Goal: Information Seeking & Learning: Learn about a topic

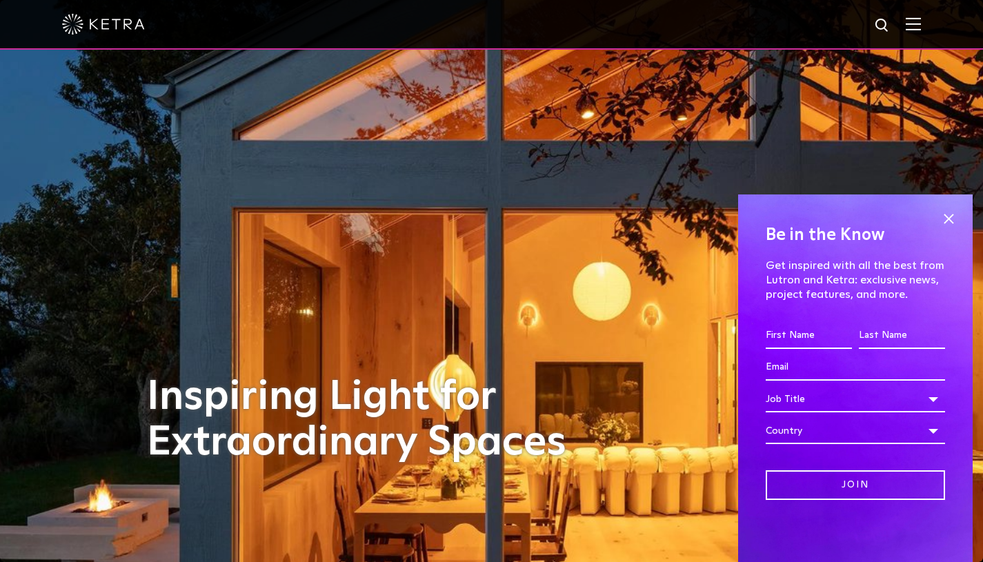
click at [921, 30] on span at bounding box center [912, 24] width 15 height 14
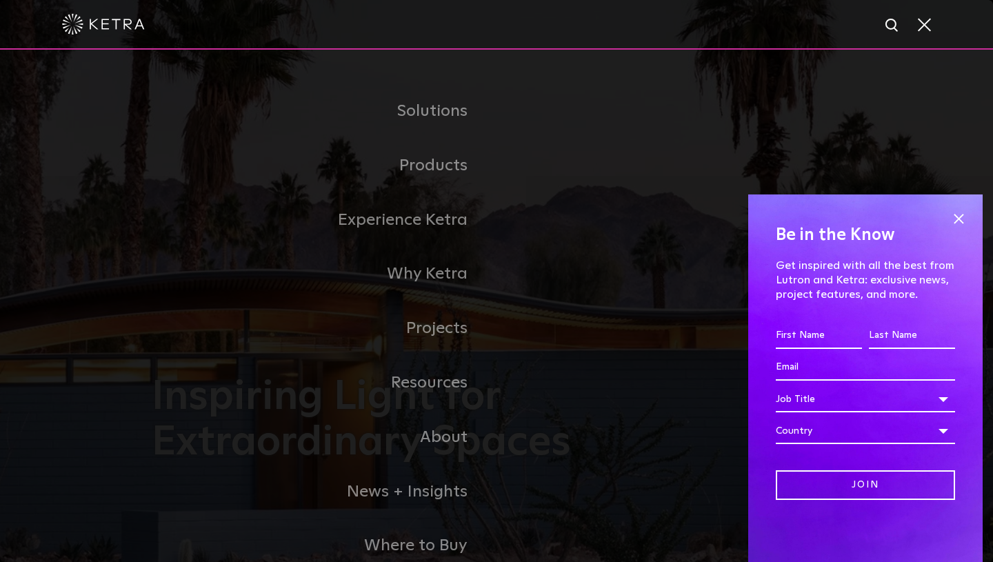
click at [923, 30] on span at bounding box center [923, 24] width 15 height 14
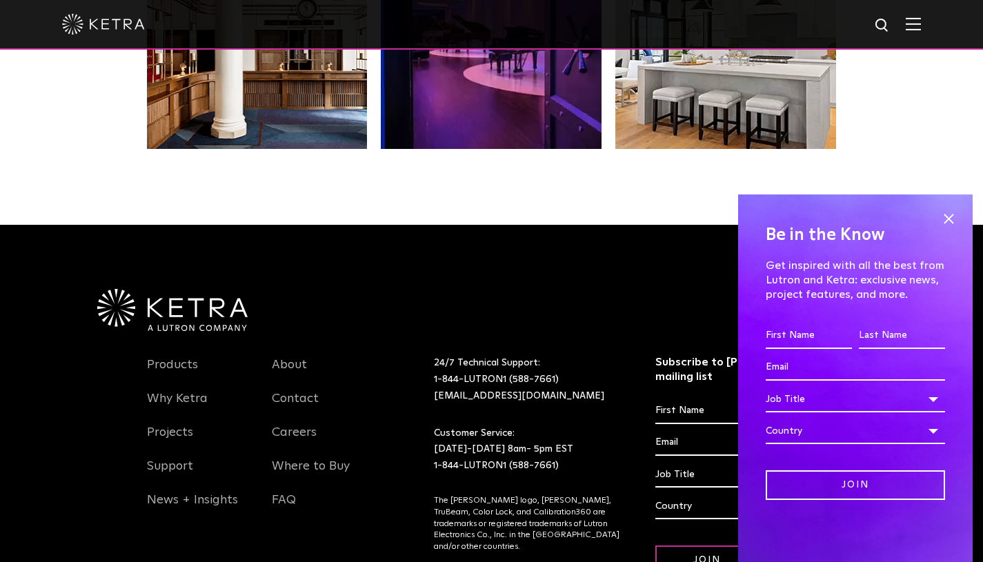
scroll to position [2896, 0]
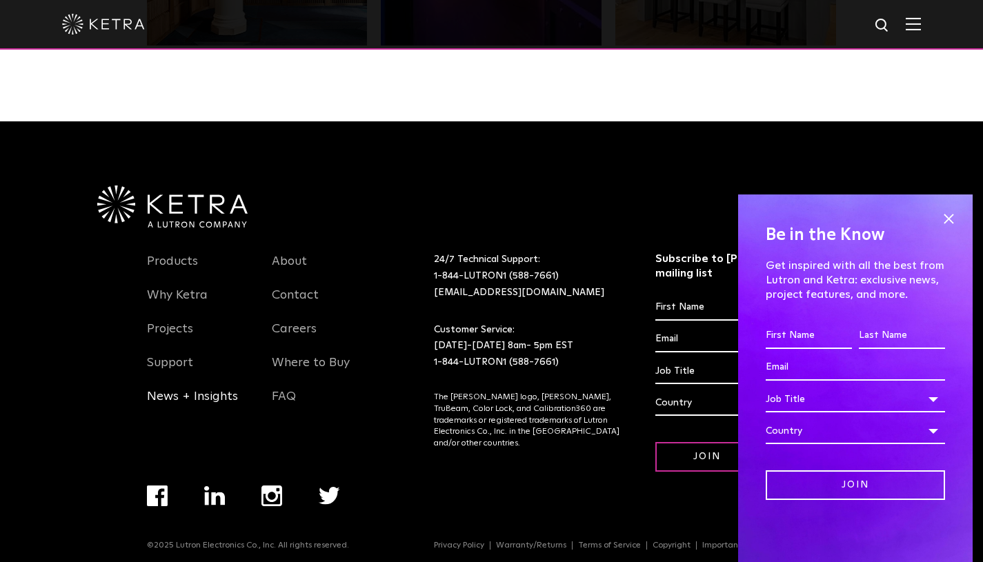
click at [203, 398] on link "News + Insights" at bounding box center [192, 405] width 91 height 32
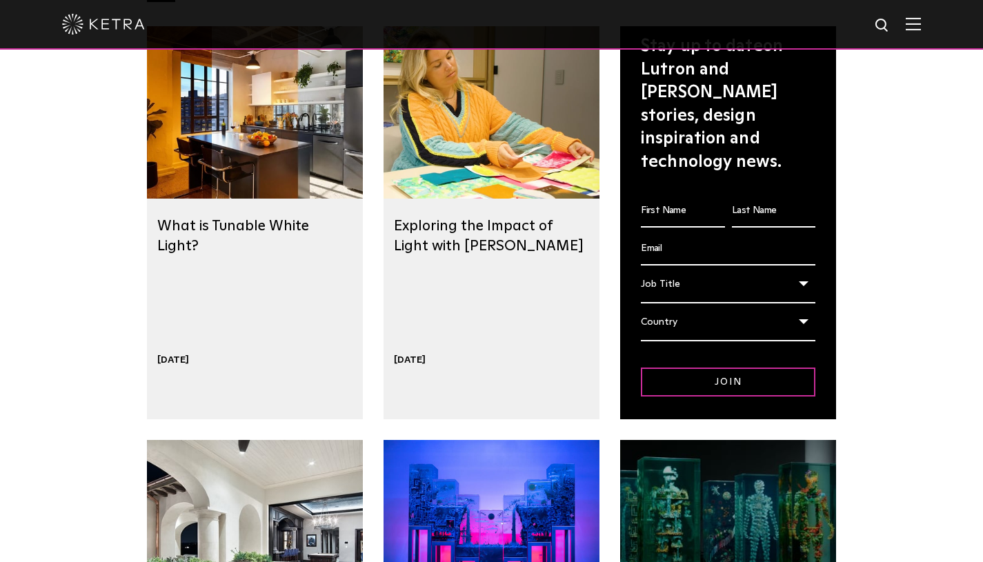
scroll to position [223, 0]
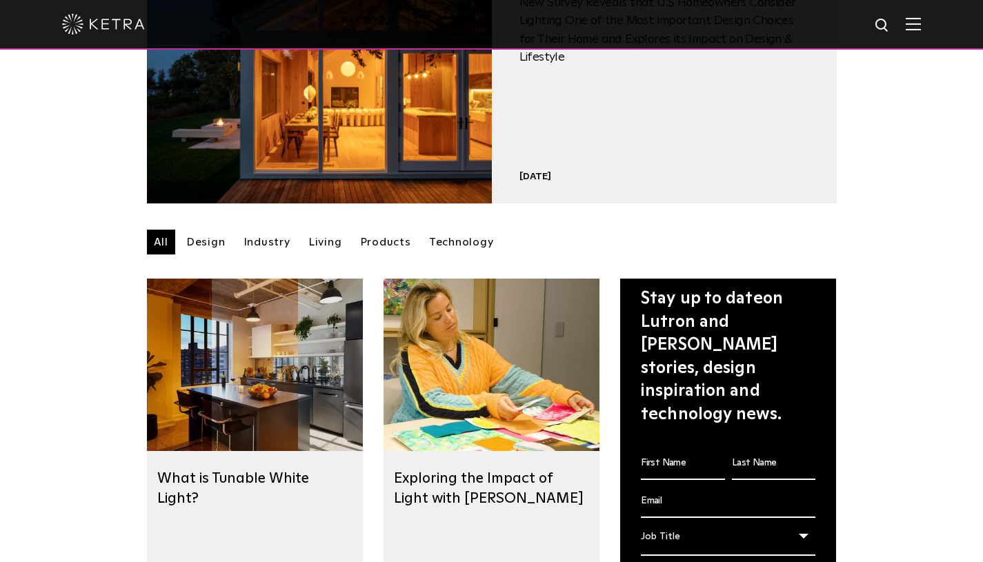
click at [209, 329] on div at bounding box center [255, 365] width 216 height 172
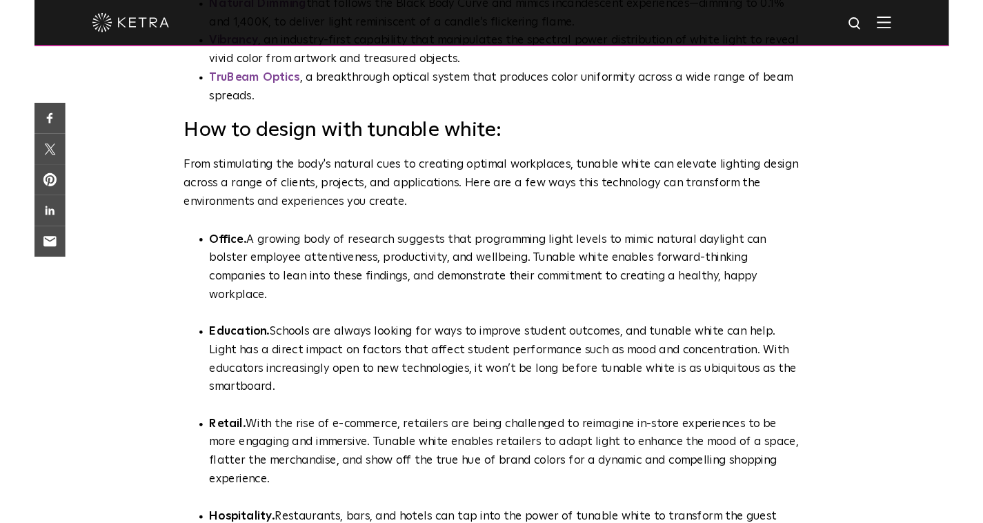
scroll to position [3515, 0]
